Goal: Task Accomplishment & Management: Manage account settings

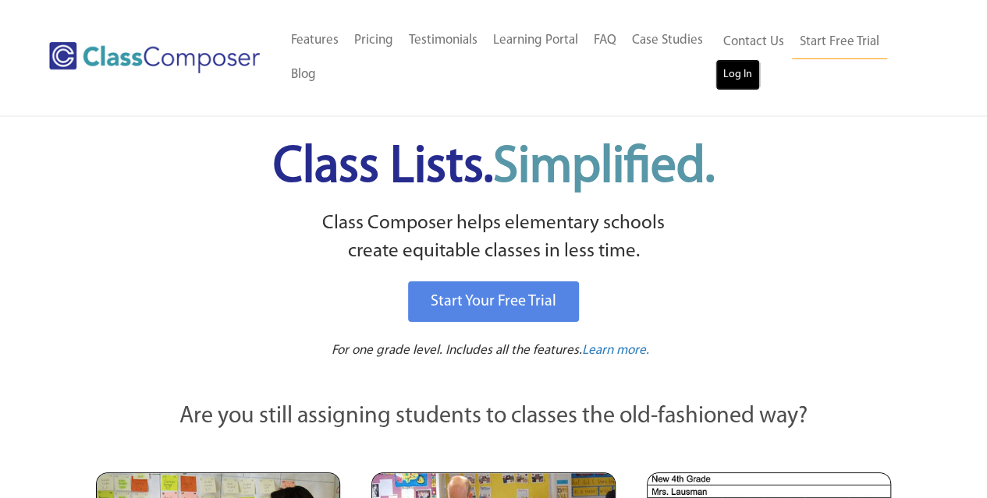
click at [738, 79] on link "Log In" at bounding box center [737, 74] width 44 height 31
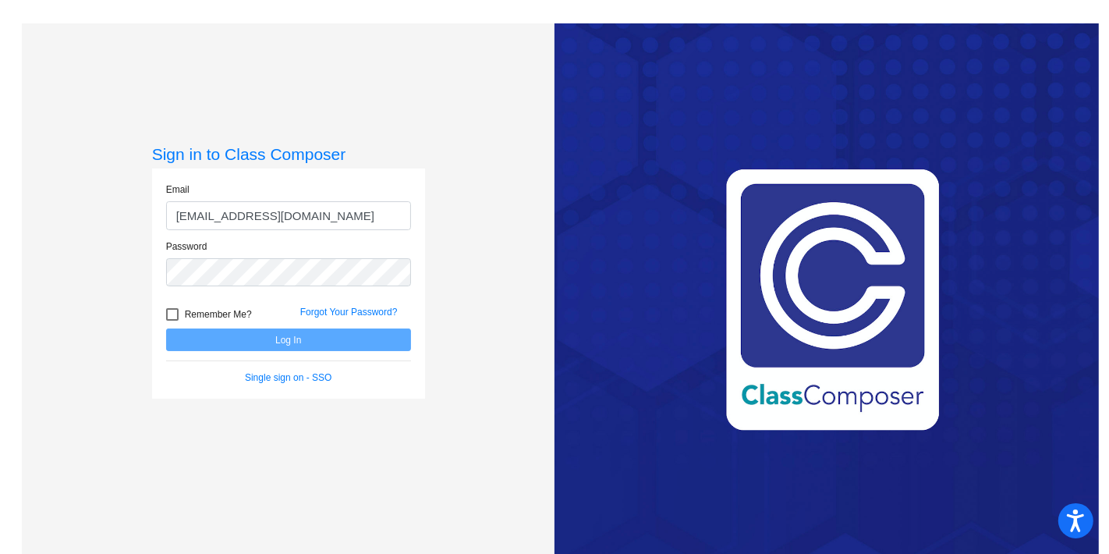
type input "bforde@forsyth.k12.ga.us"
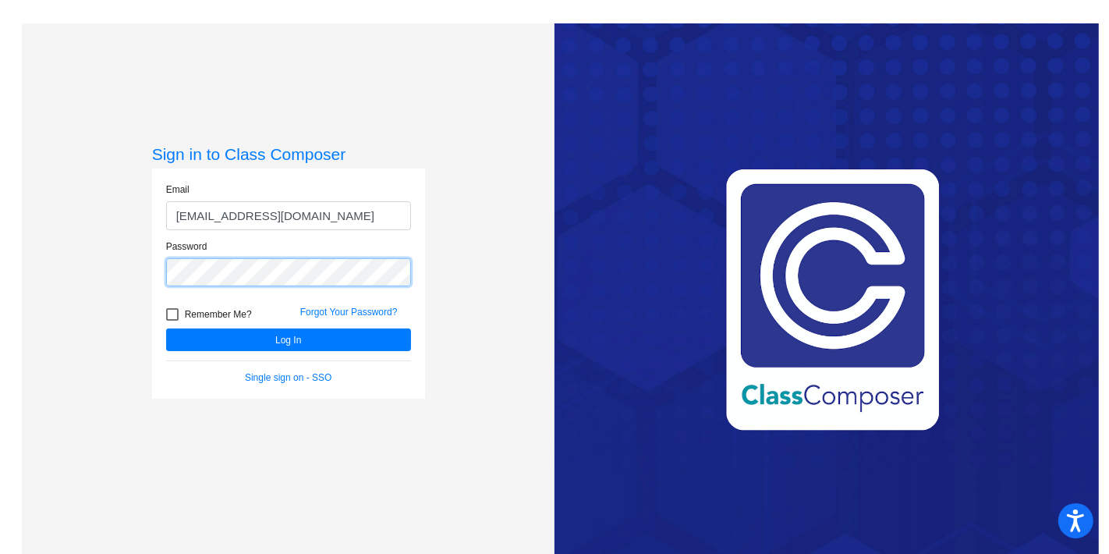
click at [166, 328] on button "Log In" at bounding box center [288, 339] width 245 height 23
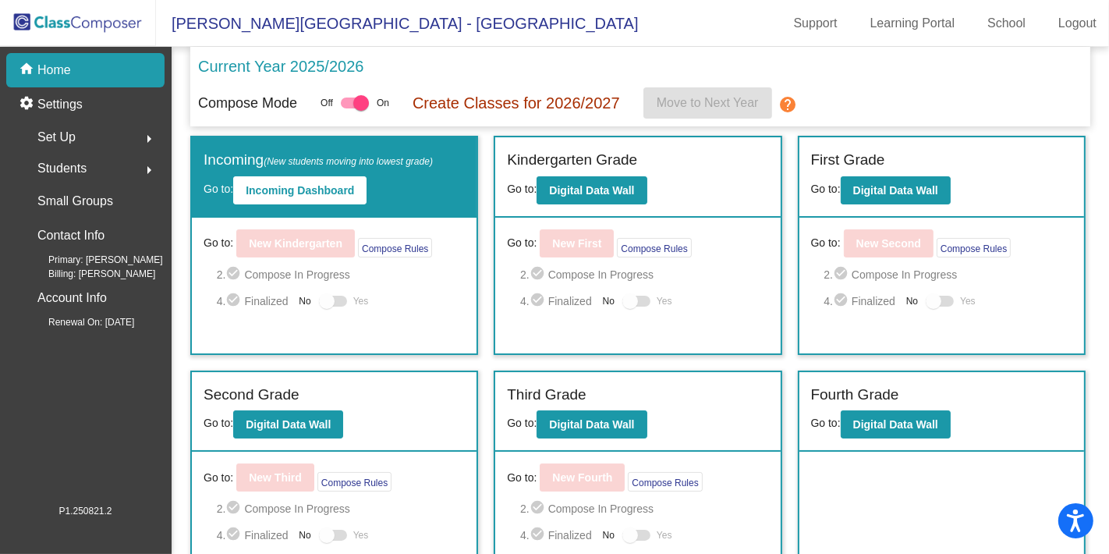
click at [78, 127] on div "Set Up arrow_right" at bounding box center [90, 137] width 149 height 31
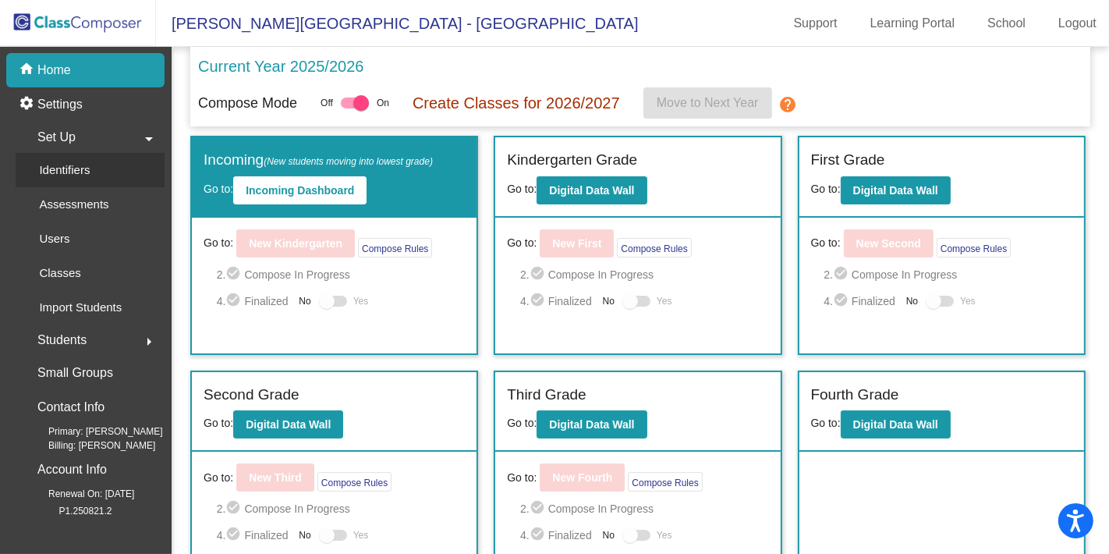
click at [107, 164] on link "Identifiers" at bounding box center [90, 170] width 149 height 34
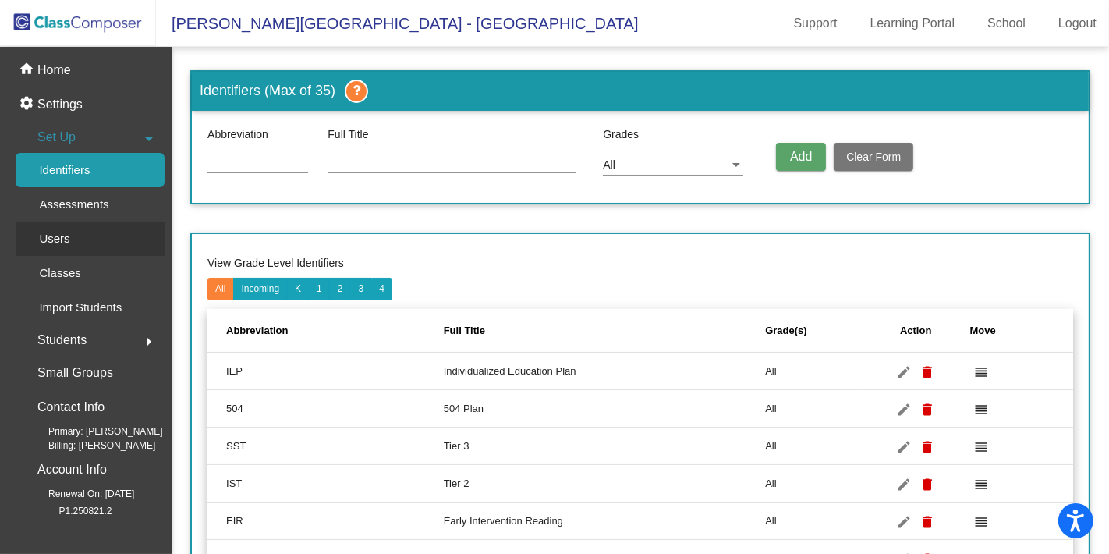
click at [58, 247] on p "Users" at bounding box center [54, 238] width 30 height 19
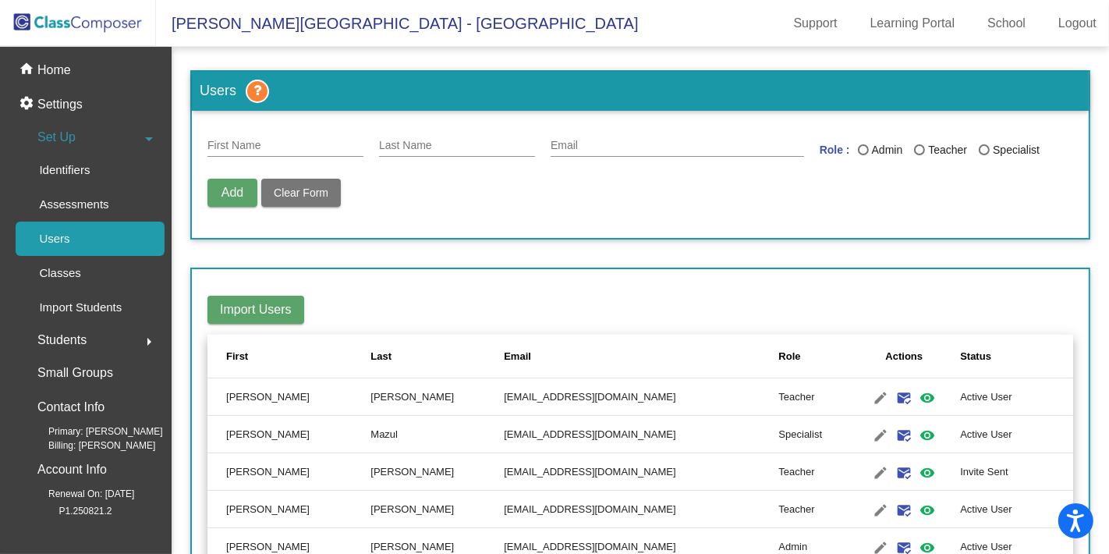
scroll to position [1667, 0]
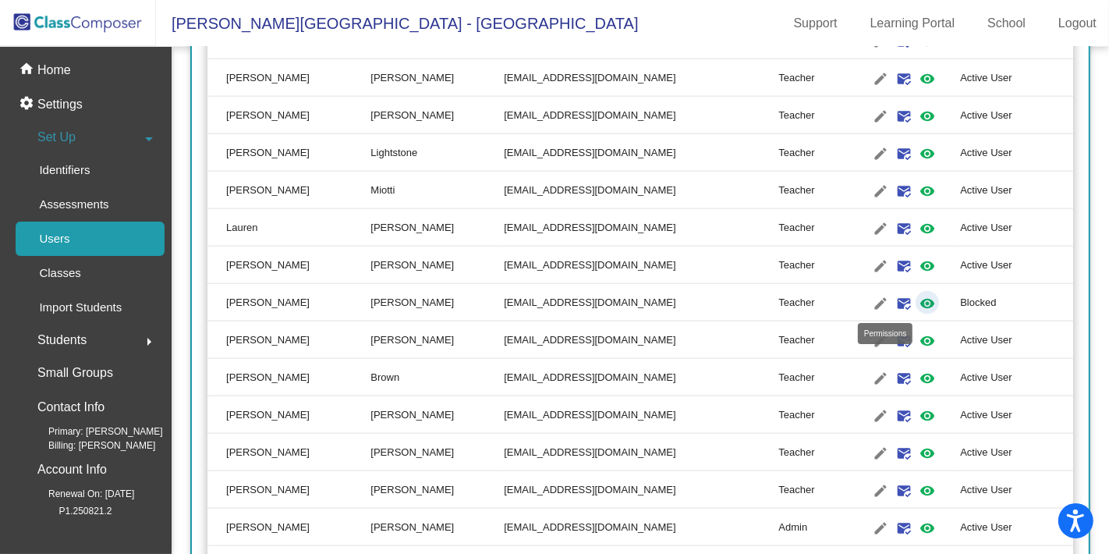
click at [918, 300] on mat-icon "visibility" at bounding box center [927, 303] width 19 height 19
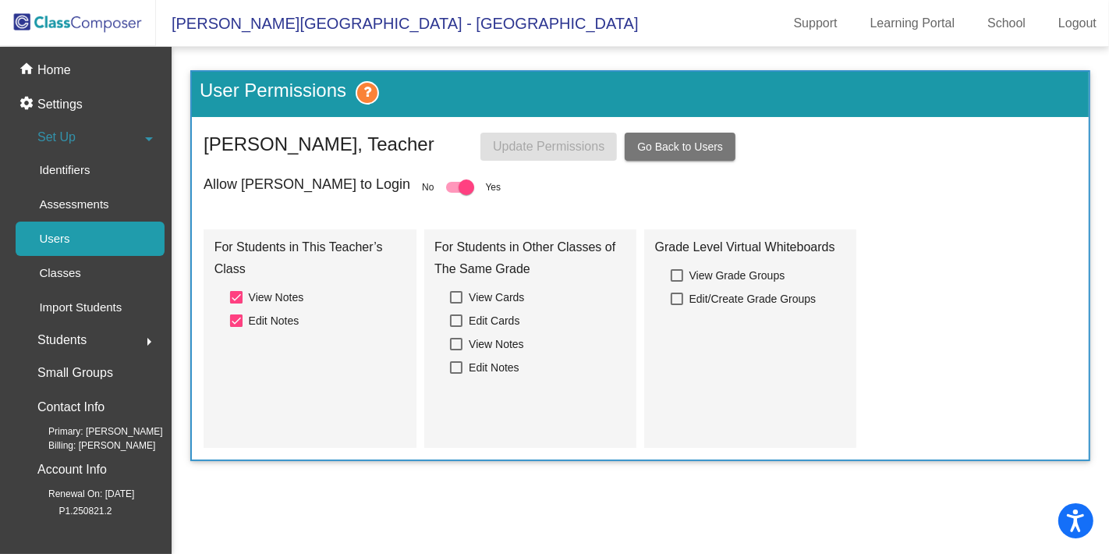
click at [459, 185] on div at bounding box center [467, 187] width 16 height 16
click at [453, 193] on input "checkbox" at bounding box center [453, 193] width 1 height 1
click at [446, 185] on div at bounding box center [460, 187] width 28 height 11
click at [453, 193] on input "checkbox" at bounding box center [453, 193] width 1 height 1
checkbox input "true"
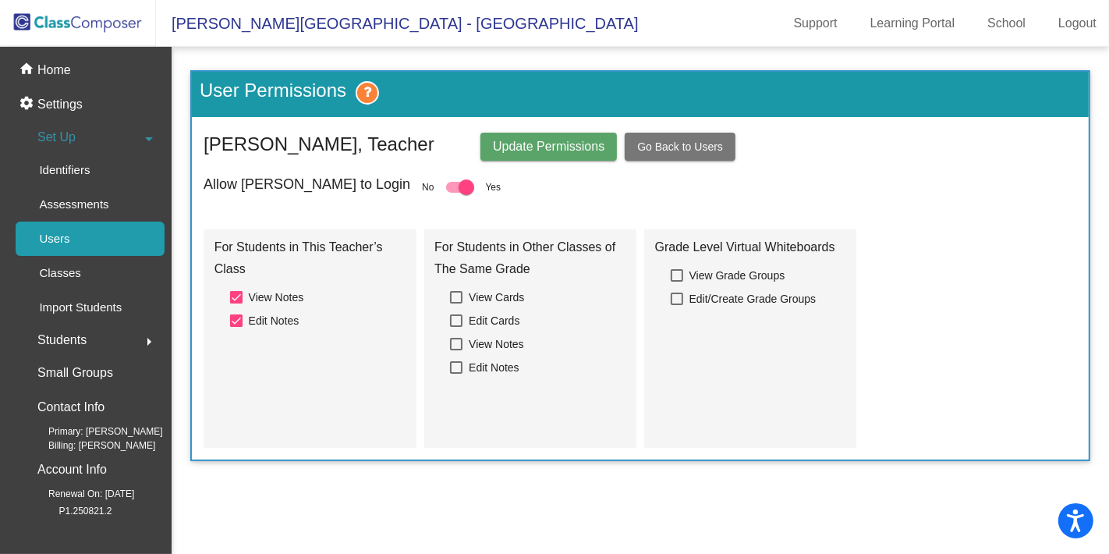
click at [557, 153] on button "Update Permissions" at bounding box center [548, 147] width 136 height 28
click at [697, 151] on button "Go Back to Users" at bounding box center [680, 147] width 111 height 28
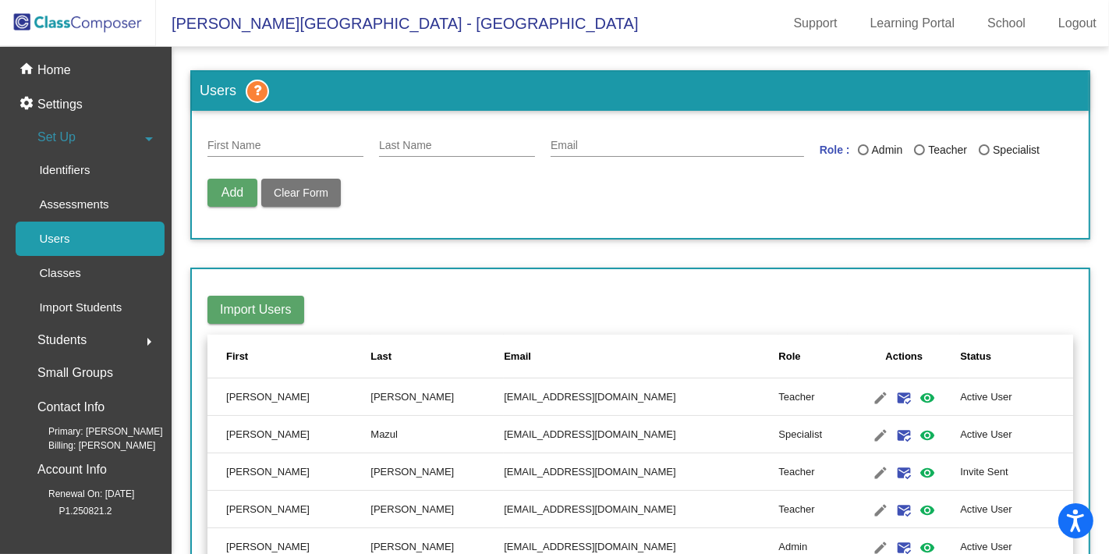
scroll to position [1667, 0]
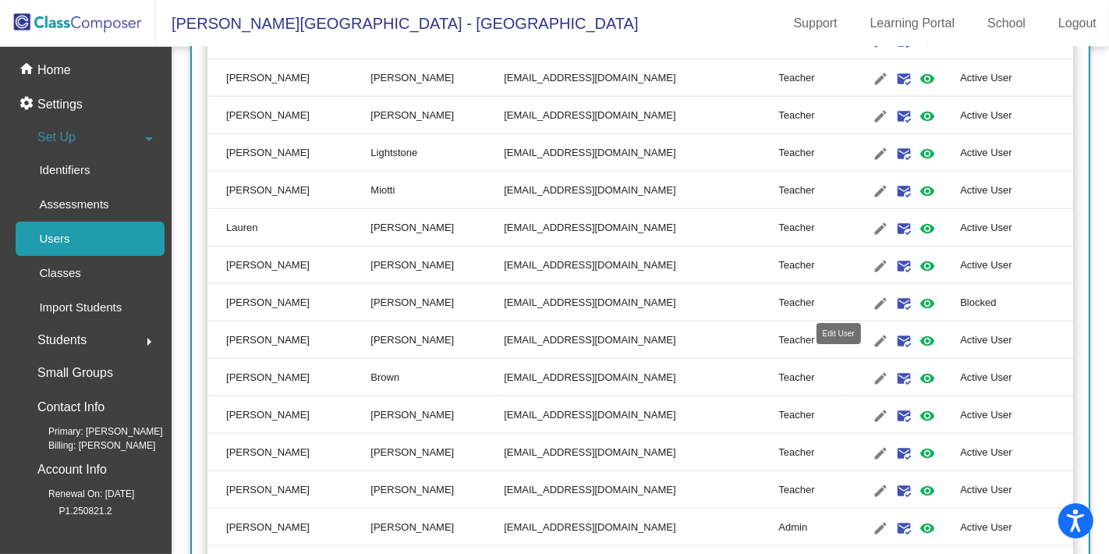
click at [871, 302] on mat-icon "edit" at bounding box center [880, 303] width 19 height 19
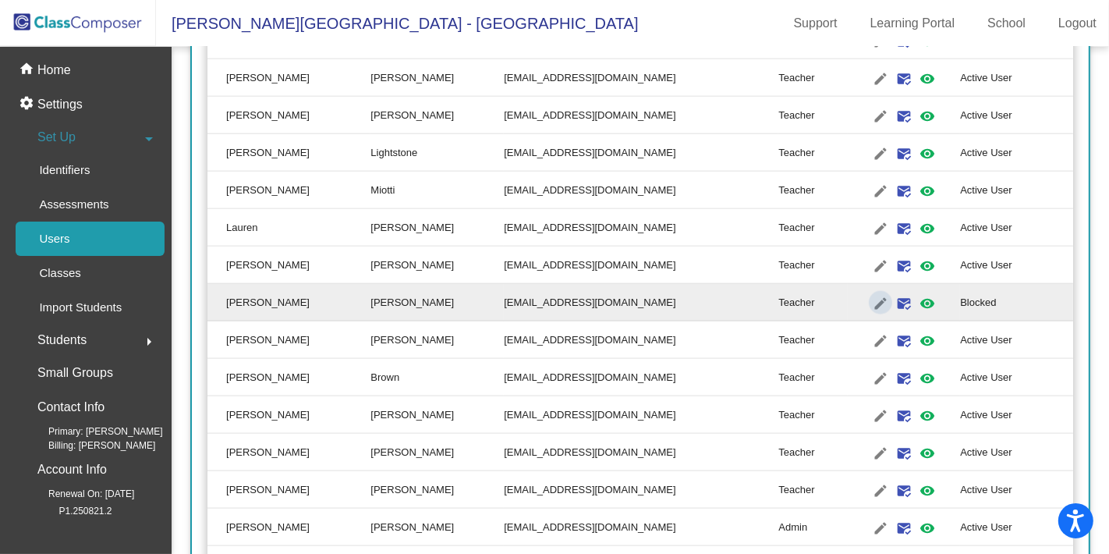
type input "[PERSON_NAME]"
type input "[EMAIL_ADDRESS][DOMAIN_NAME]"
radio input "true"
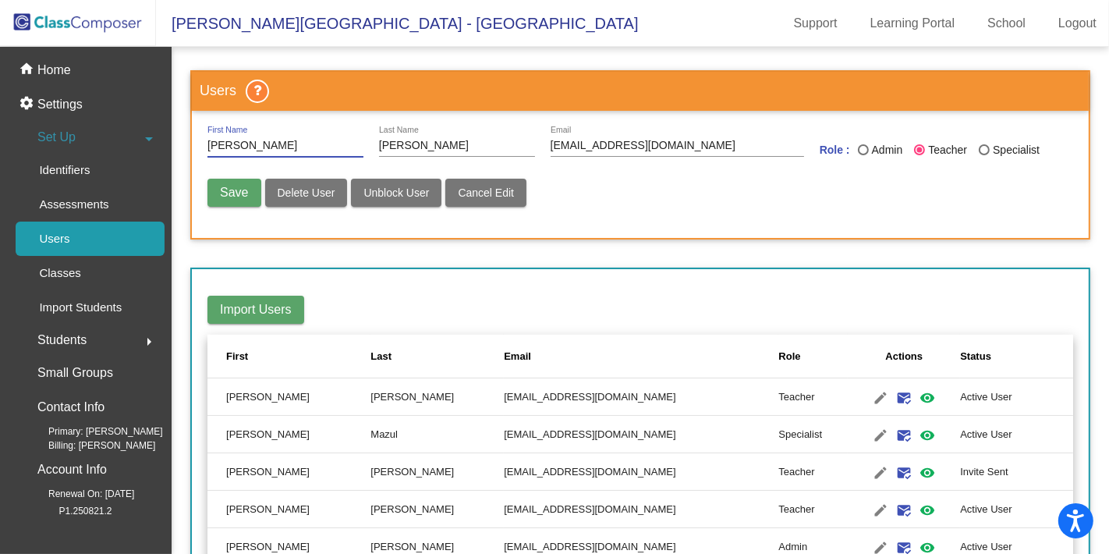
click at [393, 189] on span "Unblock User" at bounding box center [396, 192] width 66 height 12
radio input "false"
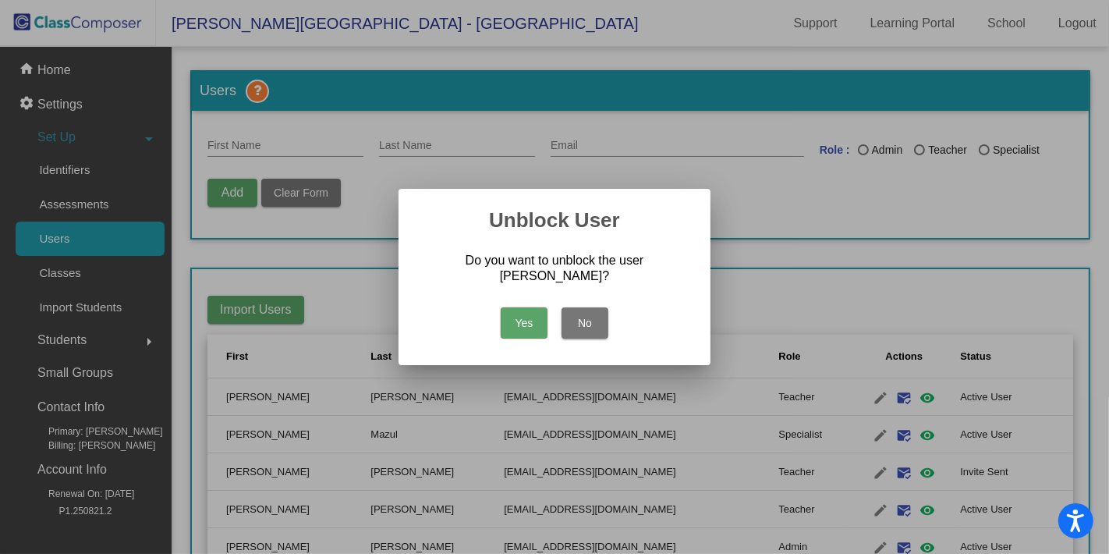
click at [532, 318] on button "Yes" at bounding box center [524, 322] width 47 height 31
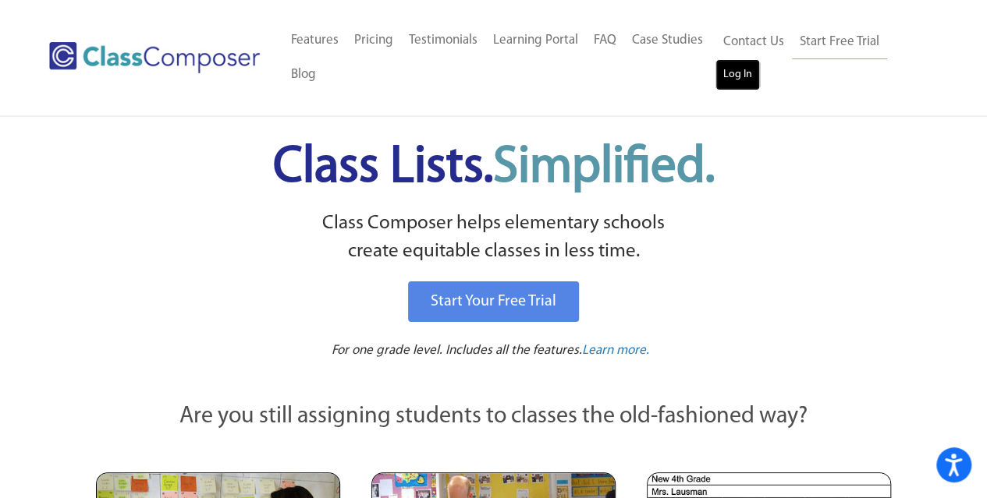
click at [730, 76] on link "Log In" at bounding box center [737, 74] width 44 height 31
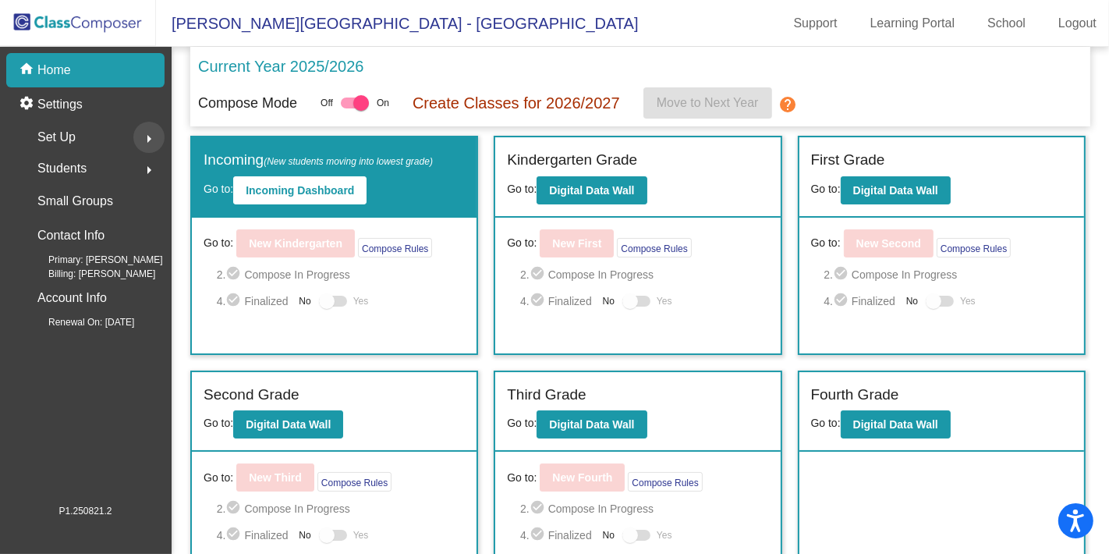
click at [143, 137] on mat-icon "arrow_right" at bounding box center [149, 138] width 19 height 19
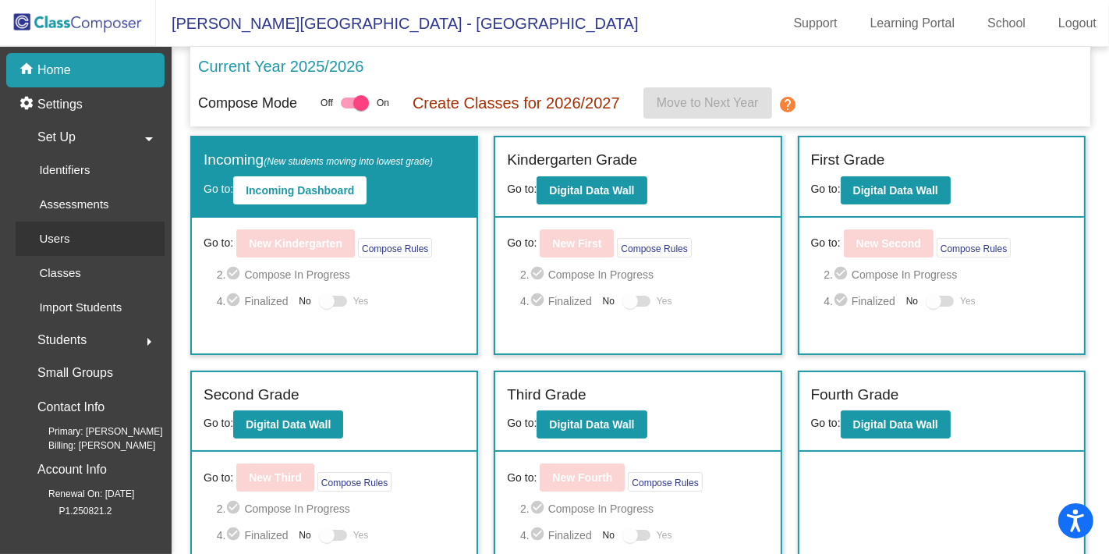
click at [69, 239] on div "Users" at bounding box center [49, 238] width 67 height 34
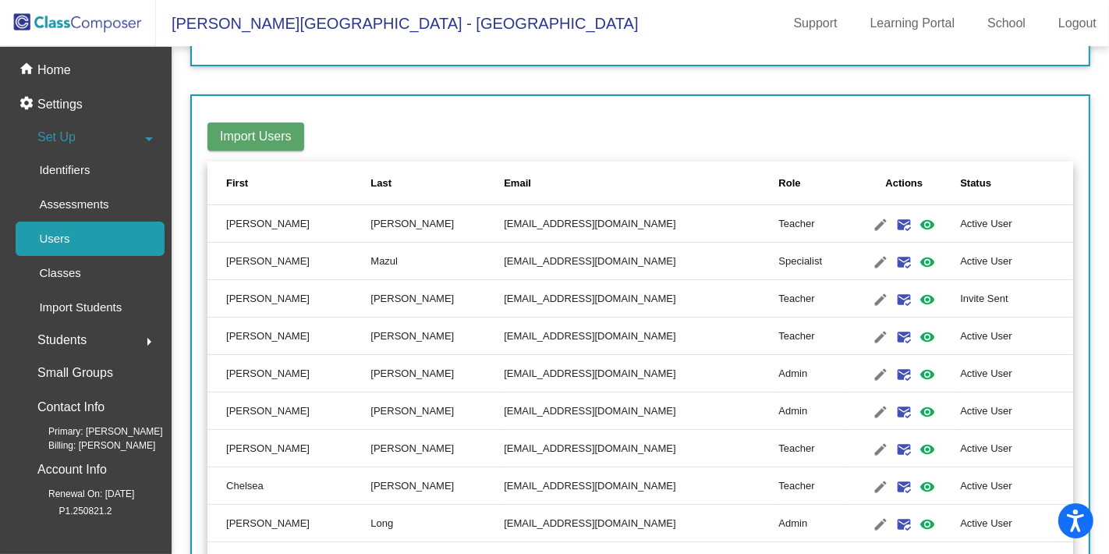
scroll to position [1667, 0]
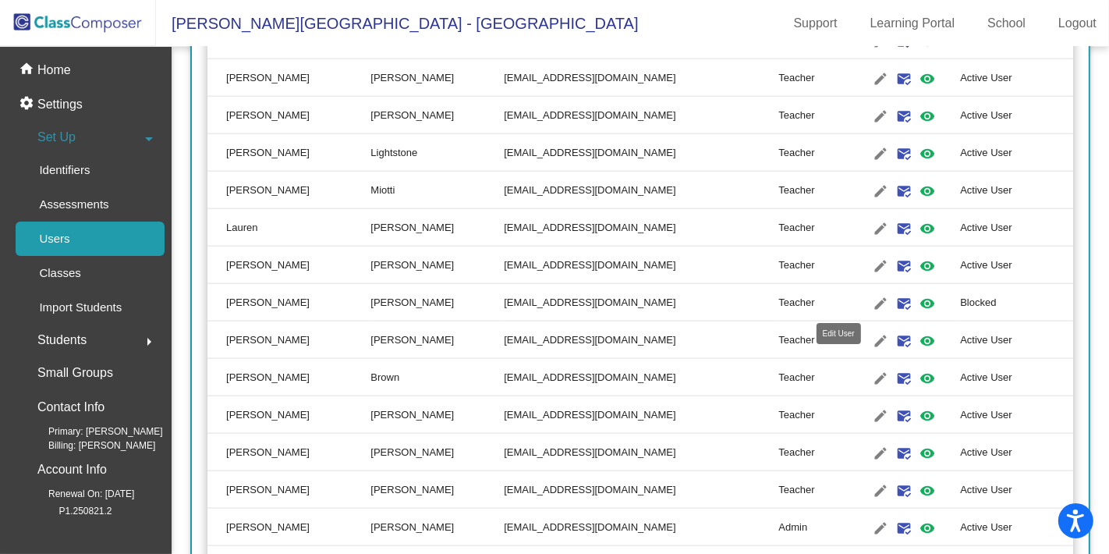
click at [871, 304] on mat-icon "edit" at bounding box center [880, 303] width 19 height 19
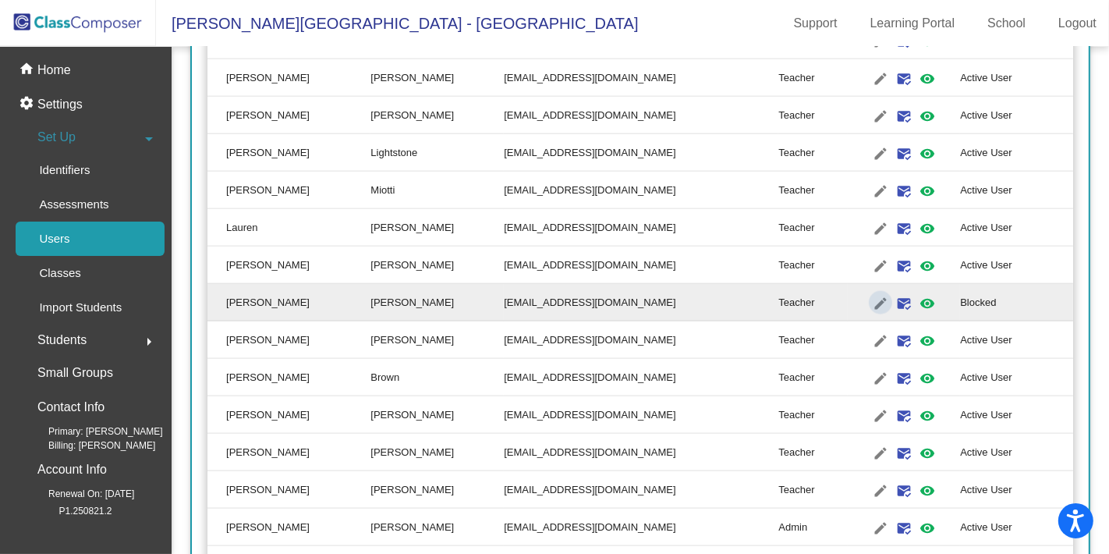
type input "[PERSON_NAME]"
type input "[EMAIL_ADDRESS][DOMAIN_NAME]"
radio input "true"
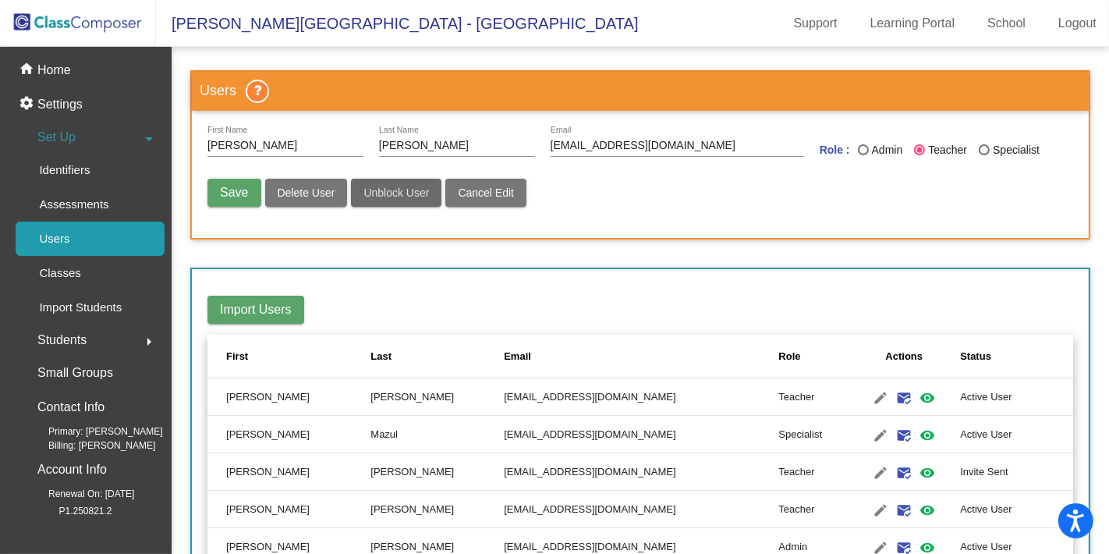
click at [414, 186] on span "Unblock User" at bounding box center [396, 192] width 66 height 12
radio input "false"
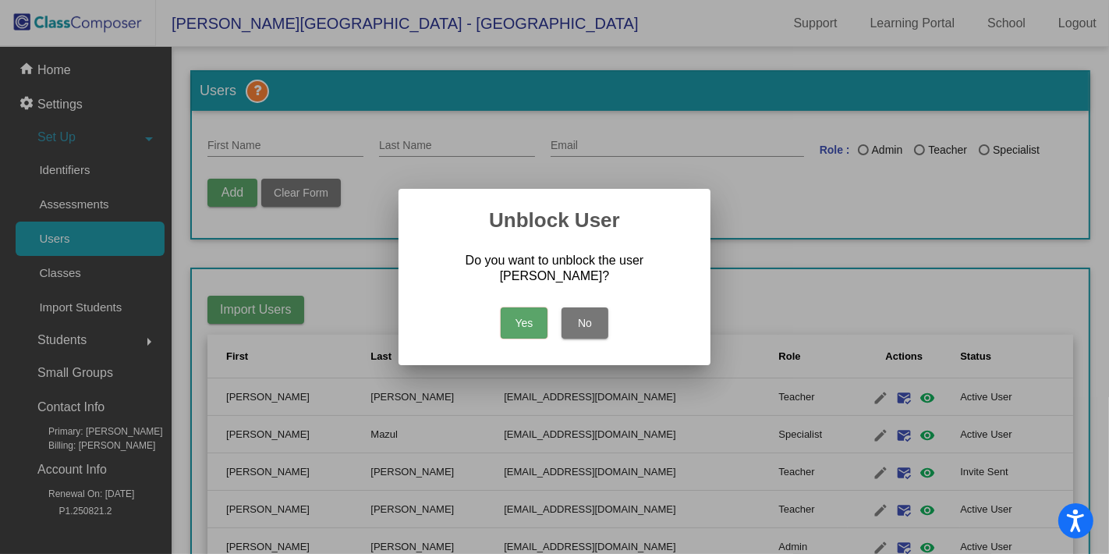
drag, startPoint x: 506, startPoint y: 325, endPoint x: 516, endPoint y: 320, distance: 11.5
click at [506, 324] on button "Yes" at bounding box center [524, 322] width 47 height 31
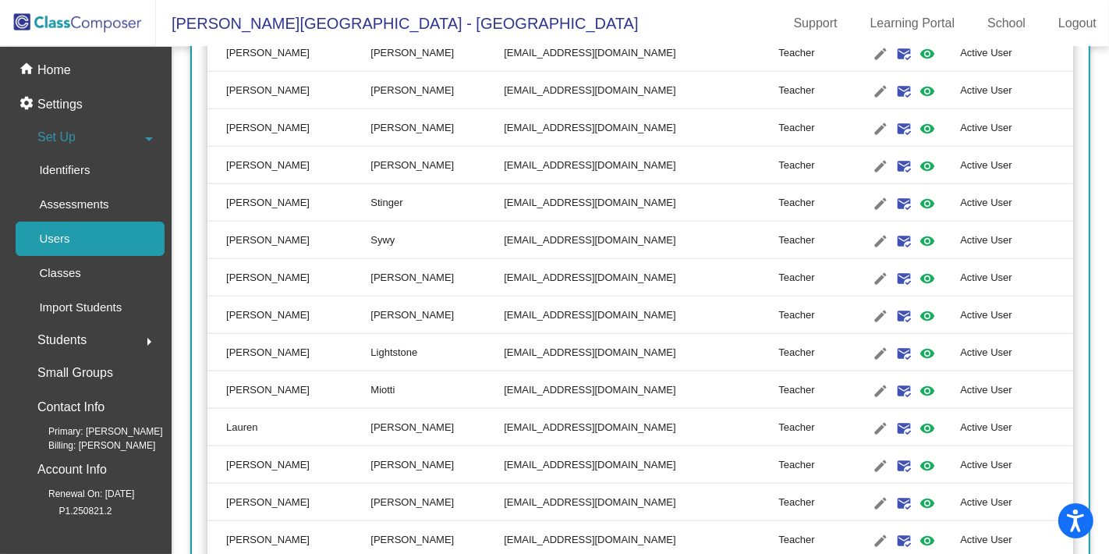
scroll to position [1472, 0]
